Goal: Transaction & Acquisition: Purchase product/service

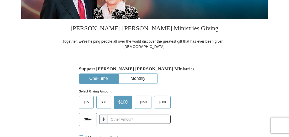
click at [87, 117] on span "Other" at bounding box center [88, 119] width 14 height 8
click at [0, 0] on input "Other" at bounding box center [0, 0] width 0 height 0
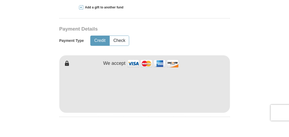
scroll to position [227, 0]
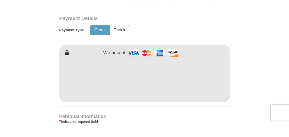
type input "34.00"
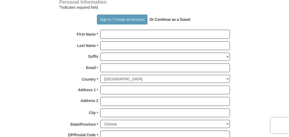
scroll to position [354, 0]
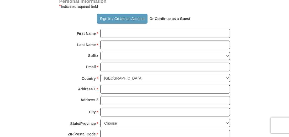
click at [103, 17] on button "Sign In / Create an Account" at bounding box center [122, 19] width 51 height 10
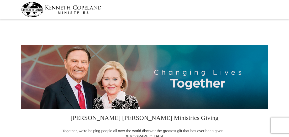
select select "GA"
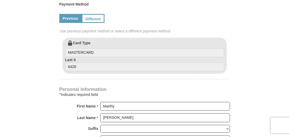
scroll to position [252, 0]
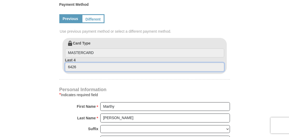
click at [110, 63] on input "6426" at bounding box center [144, 67] width 159 height 9
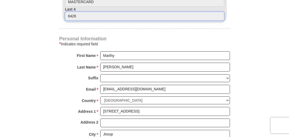
scroll to position [296, 0]
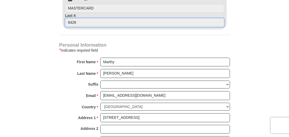
click at [129, 18] on input "6426" at bounding box center [144, 22] width 159 height 9
click at [97, 19] on input "6426" at bounding box center [144, 22] width 159 height 9
click at [98, 19] on input "6426" at bounding box center [144, 22] width 159 height 9
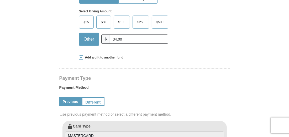
scroll to position [170, 0]
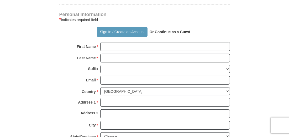
scroll to position [346, 0]
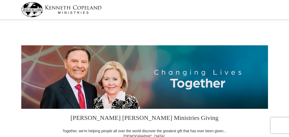
select select "GA"
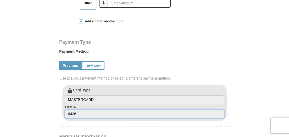
scroll to position [212, 0]
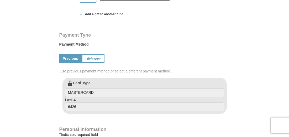
click at [95, 55] on link "Different" at bounding box center [93, 58] width 23 height 9
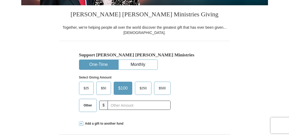
scroll to position [105, 0]
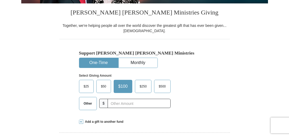
click at [87, 103] on span "Other" at bounding box center [88, 103] width 14 height 8
click at [0, 0] on input "Other" at bounding box center [0, 0] width 0 height 0
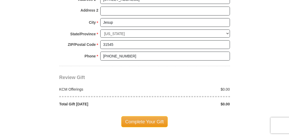
scroll to position [453, 0]
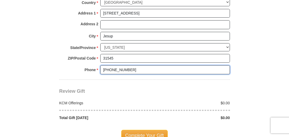
click at [160, 66] on input "(912) 402-1564" at bounding box center [165, 69] width 130 height 9
type input "("
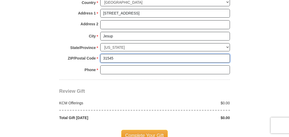
click at [145, 56] on input "31545" at bounding box center [165, 58] width 130 height 9
type input "3"
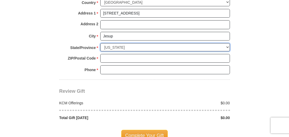
click at [153, 43] on select "Choose Alabama Alaska American Samoa Arizona Arkansas Armed Forces Americas Arm…" at bounding box center [165, 47] width 130 height 8
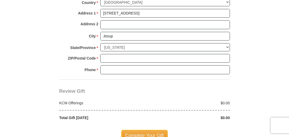
click at [272, 78] on body "Kenneth Copeland Ministries Giving Together, we're helping people all over the …" at bounding box center [144, 80] width 289 height 1066
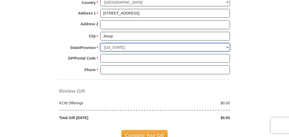
click at [192, 47] on select "Choose Alabama Alaska American Samoa Arizona Arkansas Armed Forces Americas Arm…" at bounding box center [165, 47] width 130 height 8
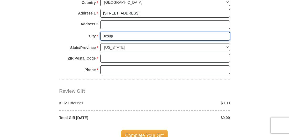
click at [160, 36] on input "Jesup" at bounding box center [165, 36] width 130 height 9
type input "J"
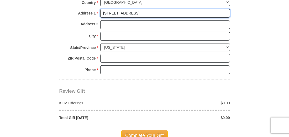
click at [183, 13] on input "[STREET_ADDRESS]" at bounding box center [165, 13] width 130 height 9
type input "6"
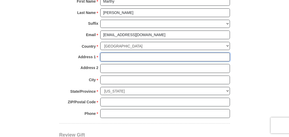
scroll to position [409, 0]
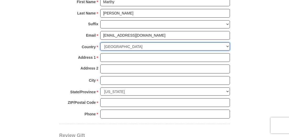
click at [158, 44] on select "United States of America Canada Antigua and Barbuda Argentina Armenia Aruba Aus…" at bounding box center [165, 46] width 130 height 8
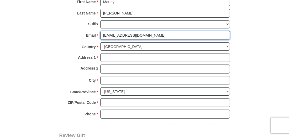
click at [176, 37] on input "[EMAIL_ADDRESS][DOMAIN_NAME]" at bounding box center [165, 35] width 130 height 9
type input "M"
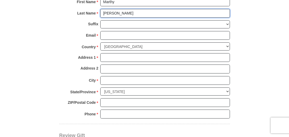
click at [172, 11] on input "[PERSON_NAME]" at bounding box center [165, 13] width 130 height 9
type input "C"
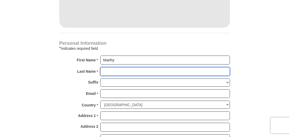
scroll to position [349, 0]
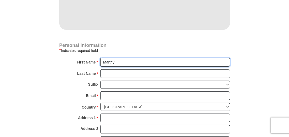
click at [158, 63] on input "Marthy" at bounding box center [165, 62] width 130 height 9
type input "M"
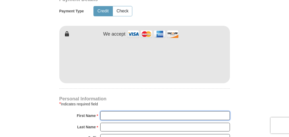
scroll to position [288, 0]
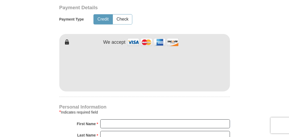
click at [243, 67] on form "Kenneth Copeland Ministries Giving Together, we're helping people all over the …" at bounding box center [144, 35] width 247 height 605
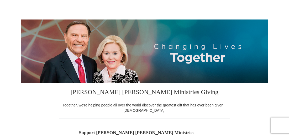
scroll to position [0, 0]
